Goal: Navigation & Orientation: Find specific page/section

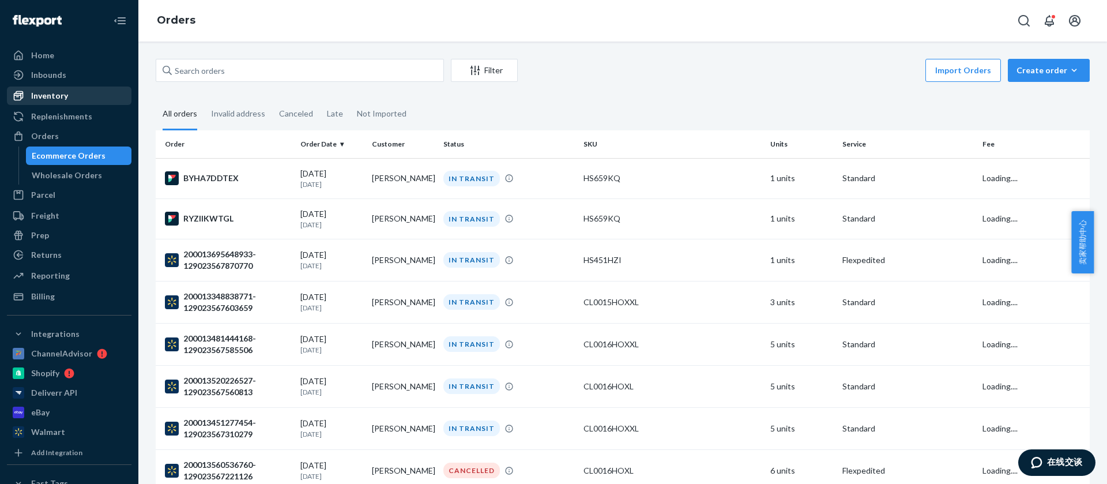
click at [60, 94] on div "Inventory" at bounding box center [49, 96] width 37 height 12
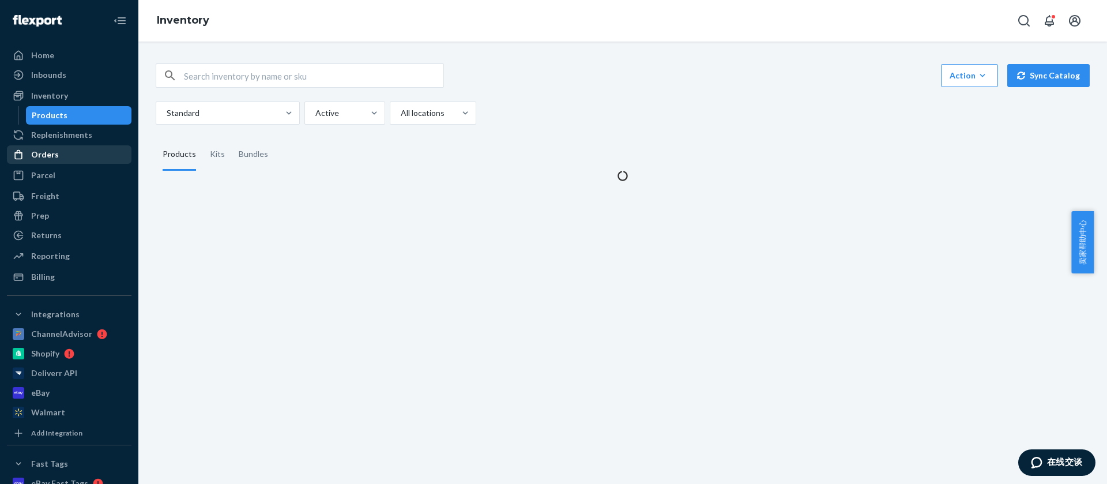
click at [53, 153] on div "Orders" at bounding box center [45, 155] width 28 height 12
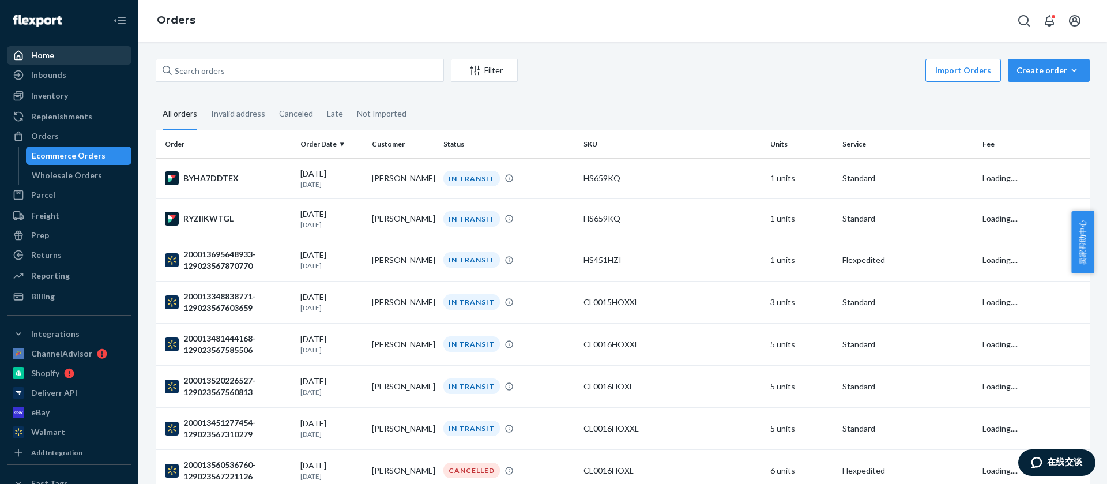
click at [55, 57] on div "Home" at bounding box center [69, 55] width 122 height 16
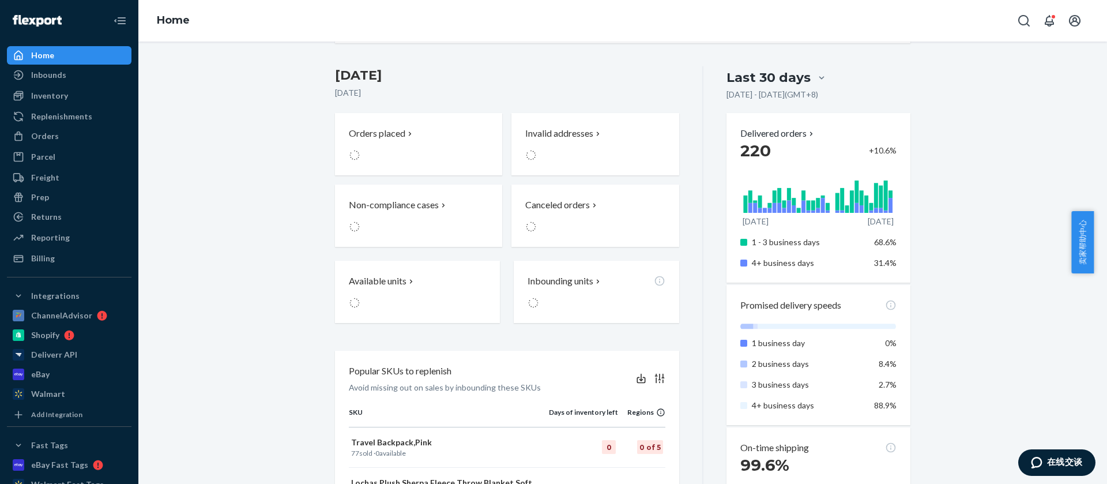
scroll to position [259, 0]
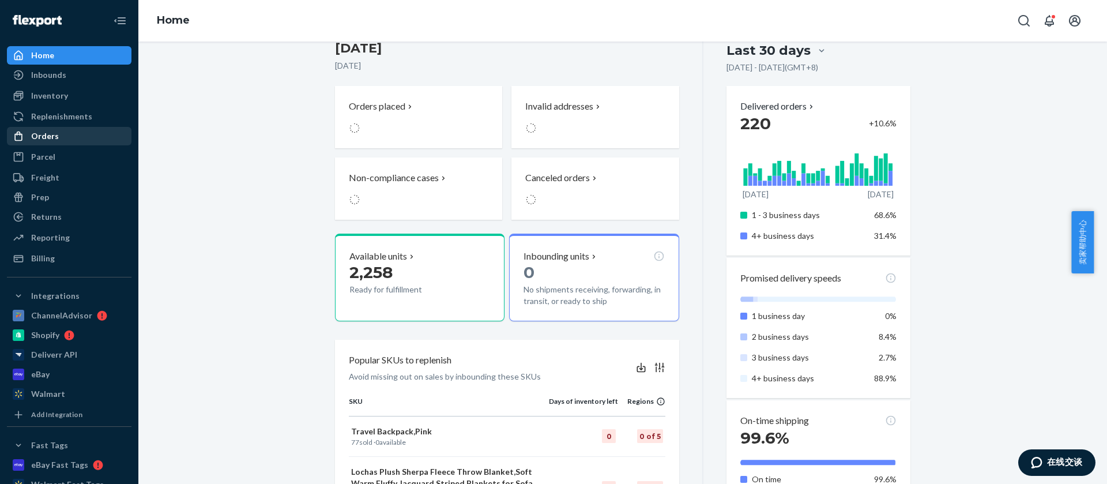
click at [51, 130] on div "Orders" at bounding box center [45, 136] width 28 height 12
